Goal: Check status

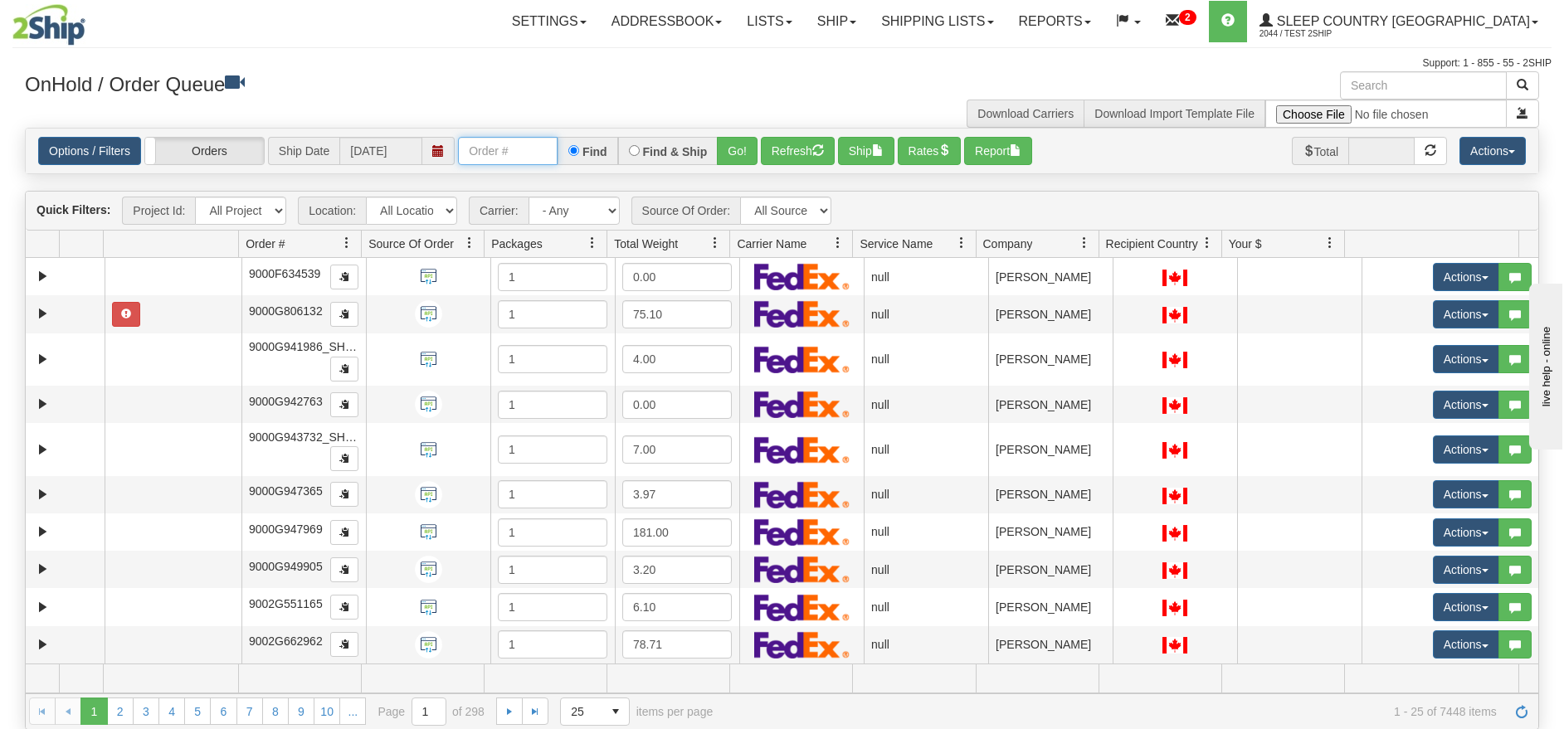
drag, startPoint x: 496, startPoint y: 149, endPoint x: 531, endPoint y: 154, distance: 35.2
click at [496, 149] on input "text" at bounding box center [508, 151] width 100 height 28
paste input "9002i021284"
drag, startPoint x: 495, startPoint y: 157, endPoint x: 510, endPoint y: 154, distance: 15.3
click at [495, 156] on input "9002i021284" at bounding box center [508, 151] width 100 height 28
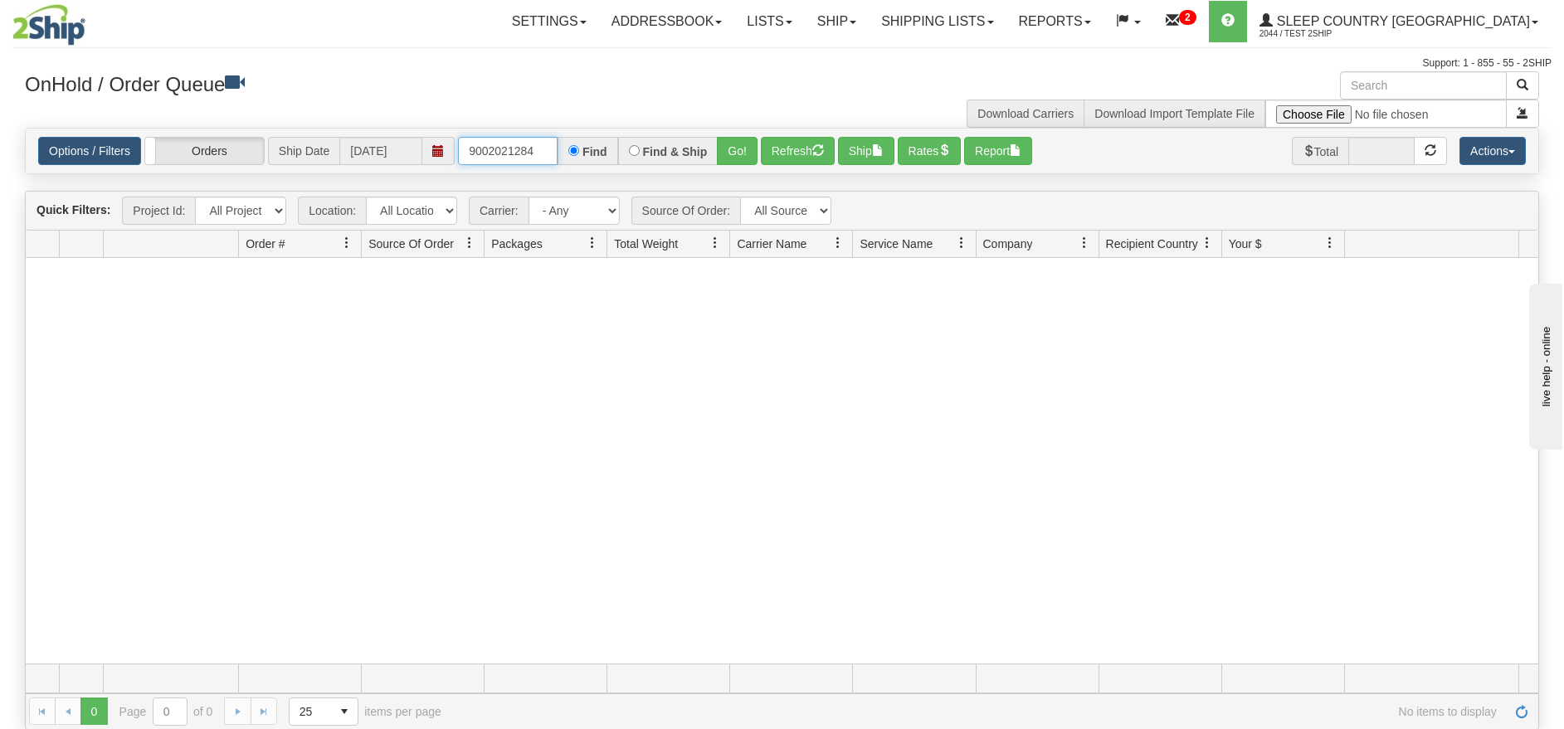
drag, startPoint x: 501, startPoint y: 152, endPoint x: 610, endPoint y: 172, distance: 110.5
click at [591, 172] on div "Options / Filters Group Shipments Orders Ship Date [DATE] 9002021284 Find Find …" at bounding box center [782, 151] width 1513 height 45
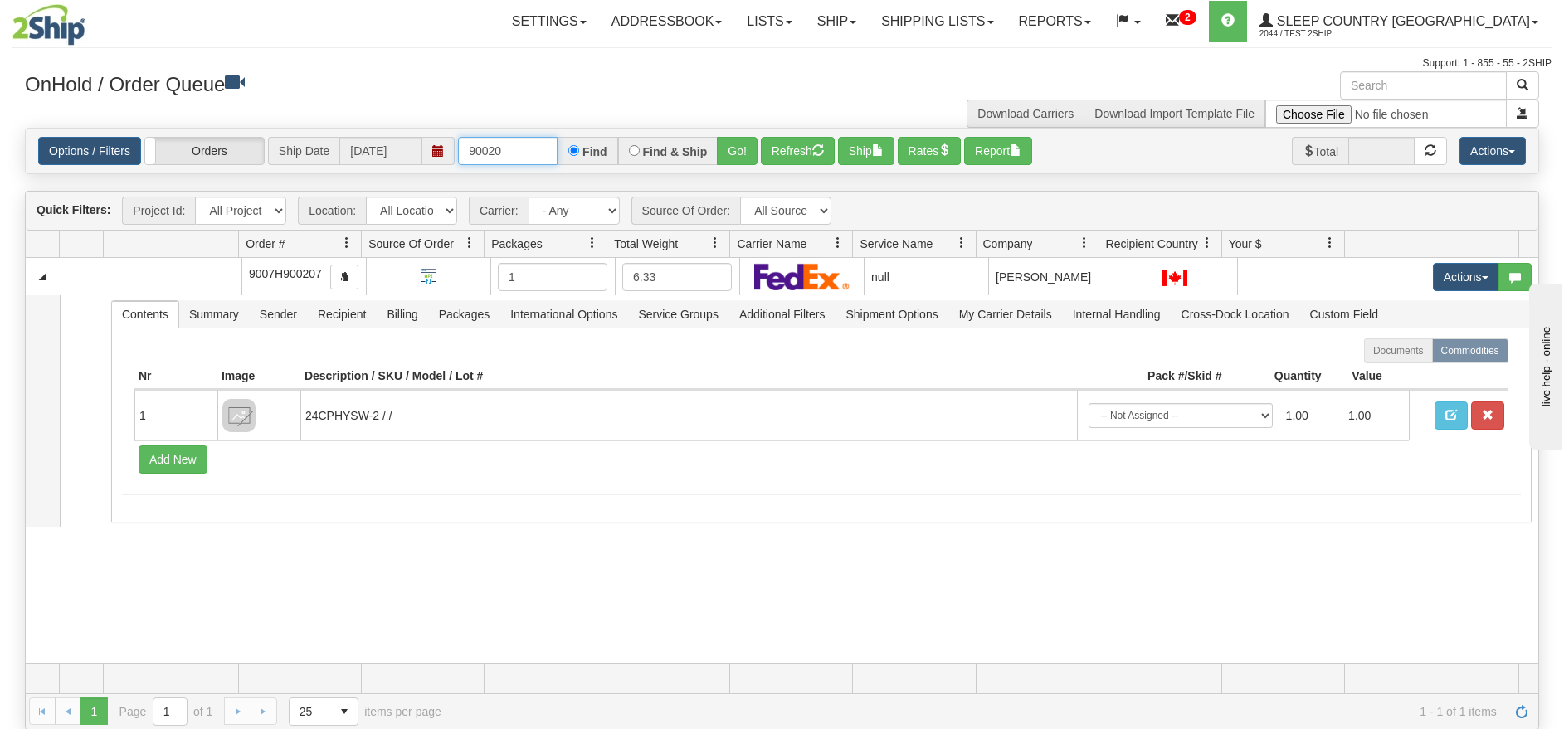
drag, startPoint x: 521, startPoint y: 148, endPoint x: 371, endPoint y: 152, distance: 150.3
click at [371, 152] on div "Options / Filters Group Shipments Orders Ship Date [DATE] 90020 Find Find & Shi…" at bounding box center [782, 151] width 1488 height 28
type input "21284"
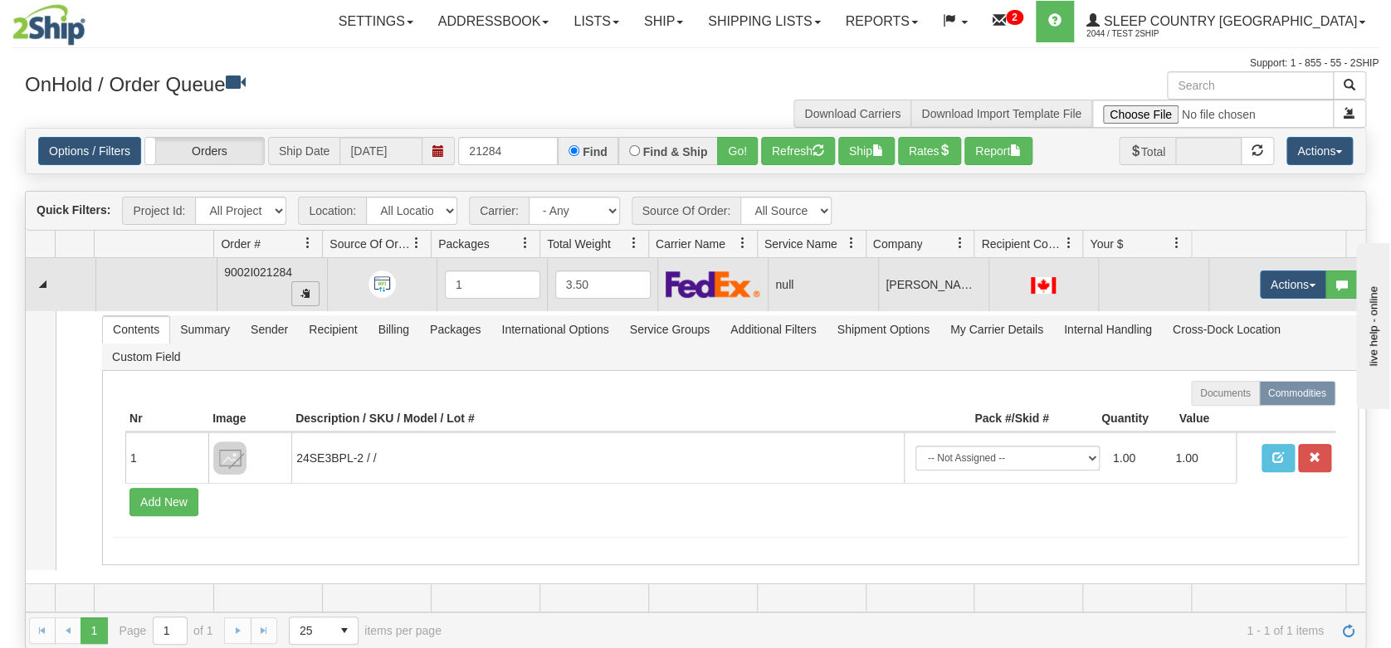
click at [300, 293] on span "button" at bounding box center [305, 293] width 10 height 10
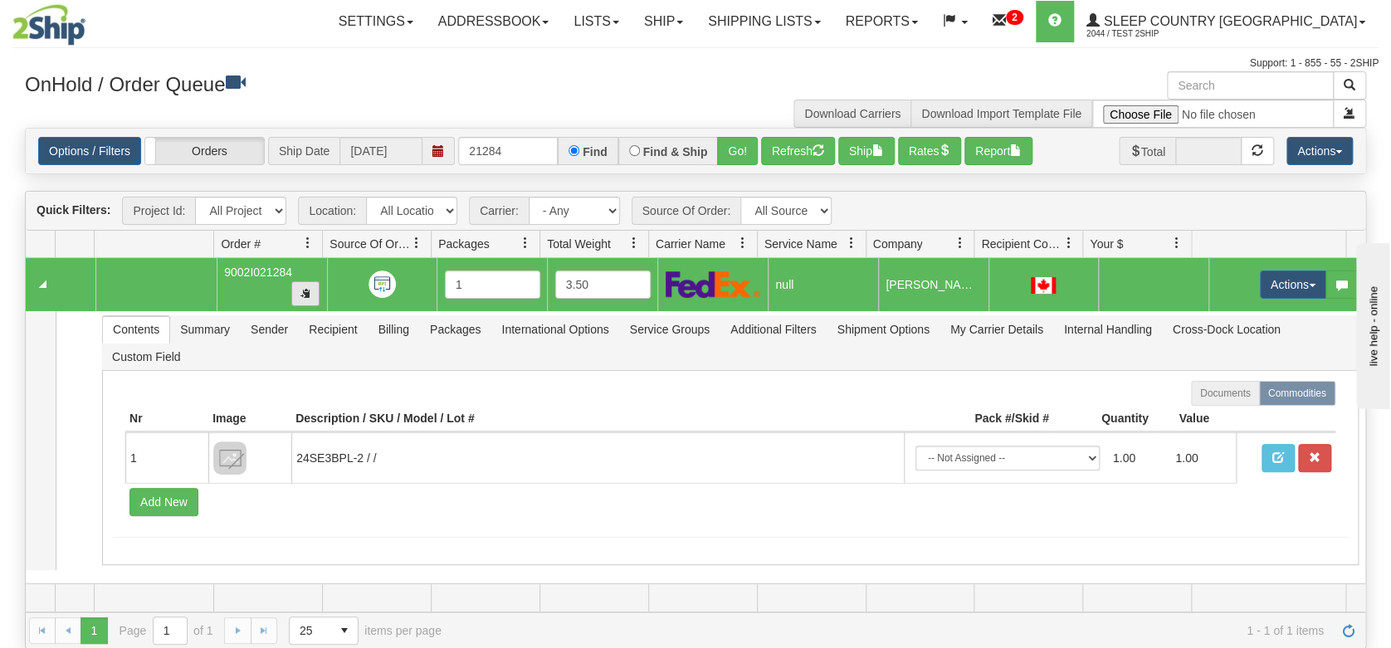
click at [302, 292] on span "button" at bounding box center [305, 293] width 10 height 10
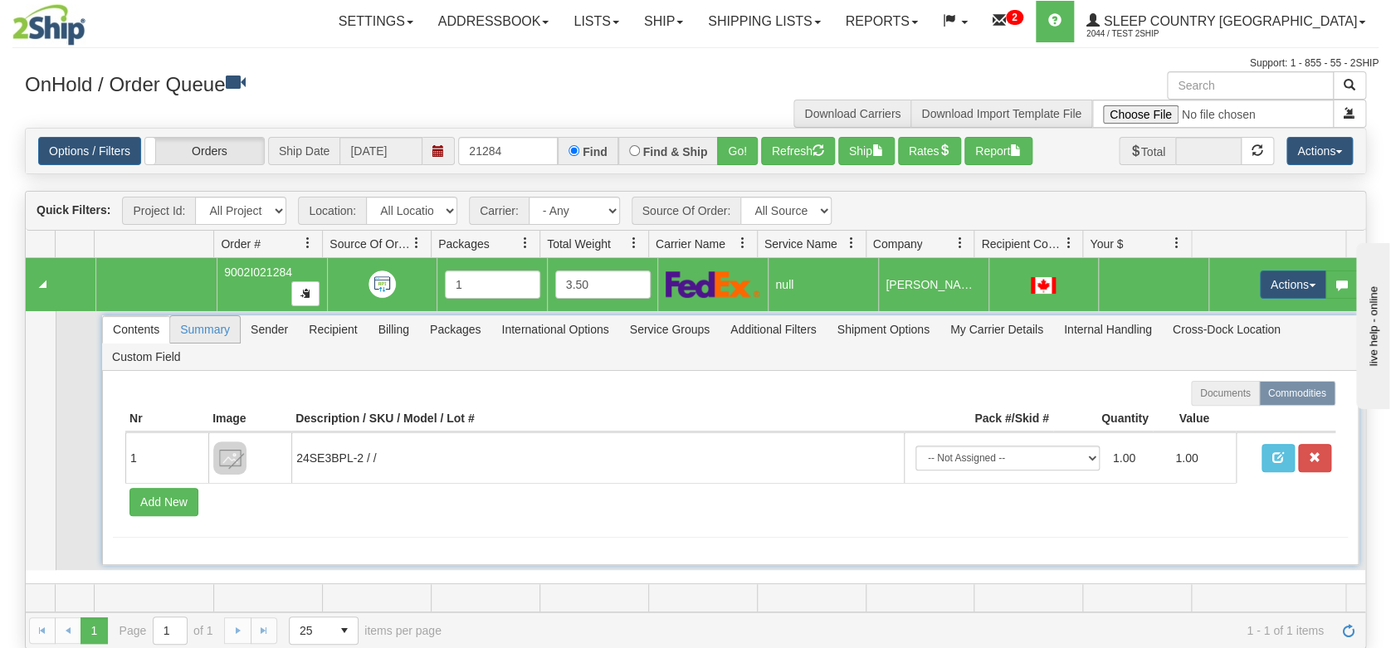
click at [207, 327] on span "Summary" at bounding box center [205, 329] width 70 height 27
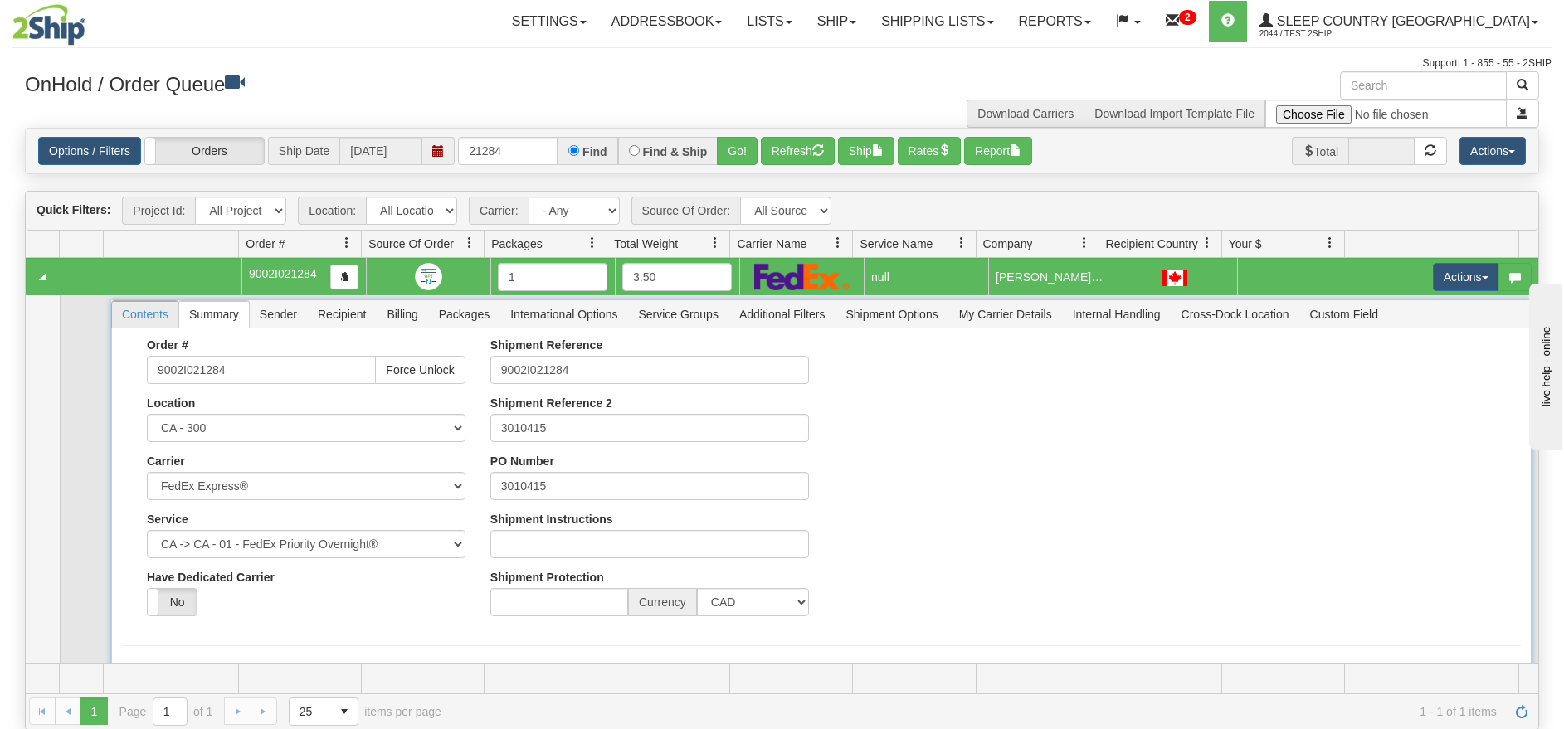
click at [153, 310] on span "Contents" at bounding box center [145, 314] width 66 height 27
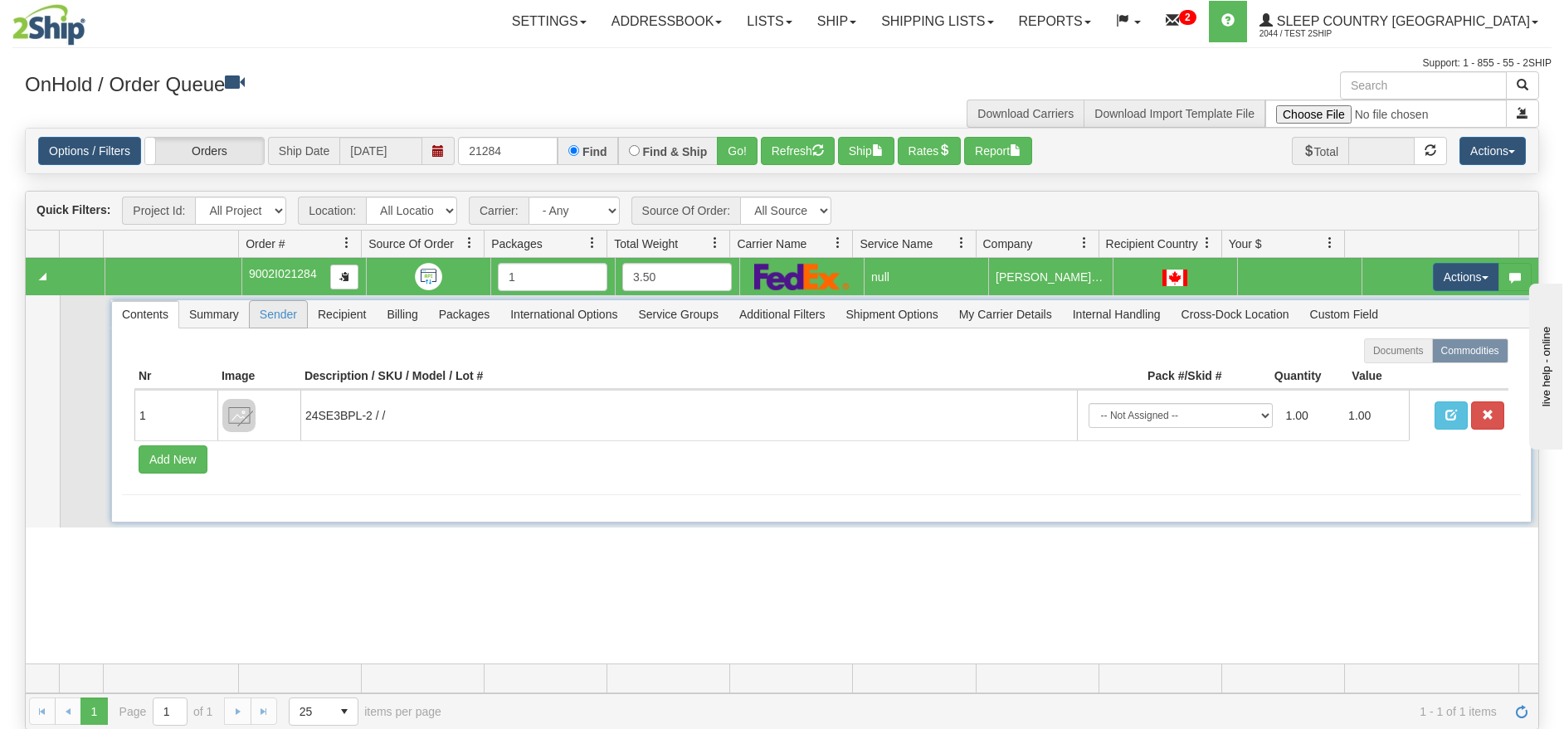
click at [266, 313] on span "Sender" at bounding box center [278, 314] width 57 height 27
